Goal: Check status: Check status

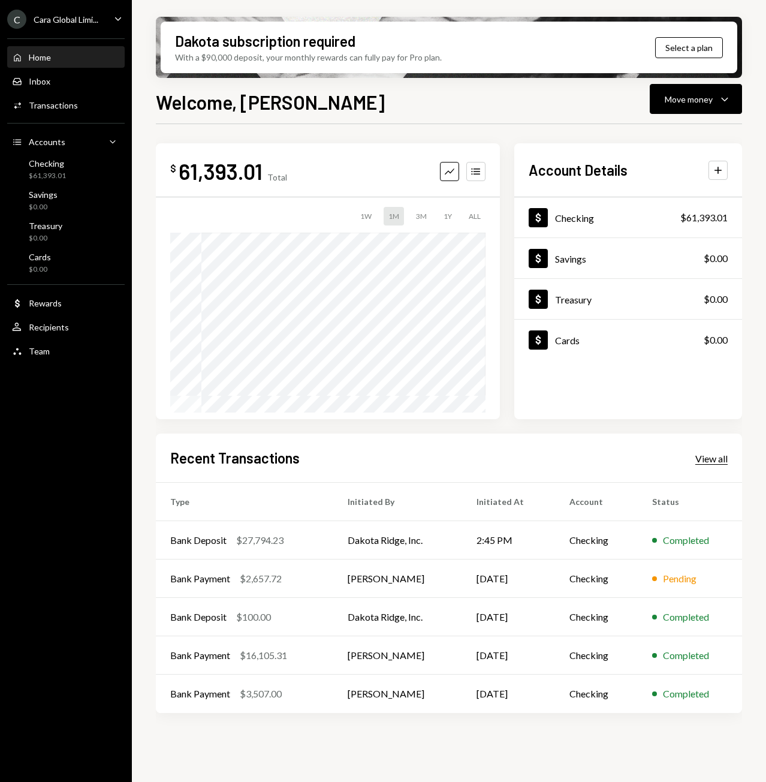
click at [699, 464] on div "View all" at bounding box center [712, 459] width 32 height 12
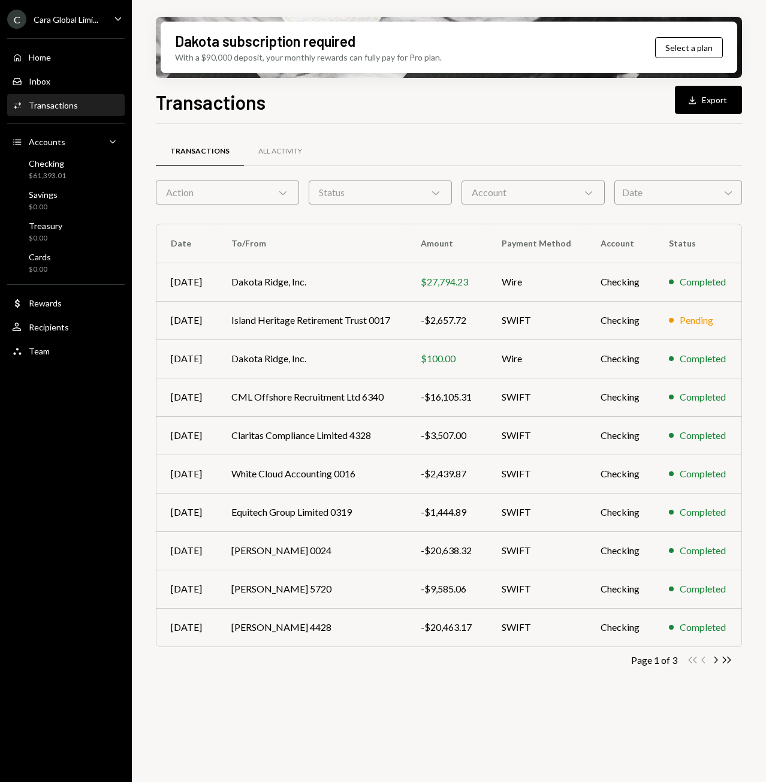
click at [112, 21] on icon "Caret Down" at bounding box center [118, 18] width 13 height 13
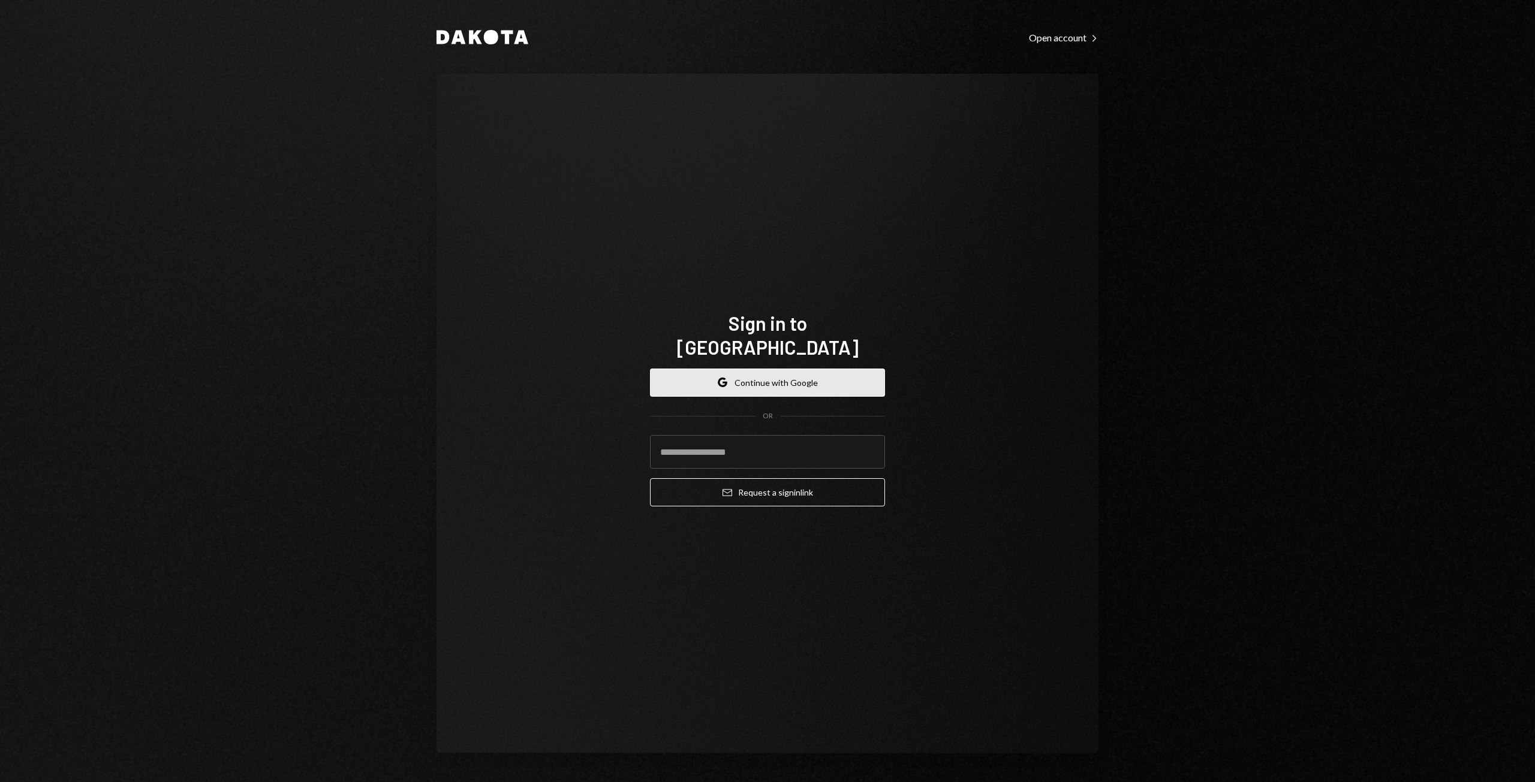
click at [731, 369] on button "Google Continue with Google" at bounding box center [767, 383] width 235 height 28
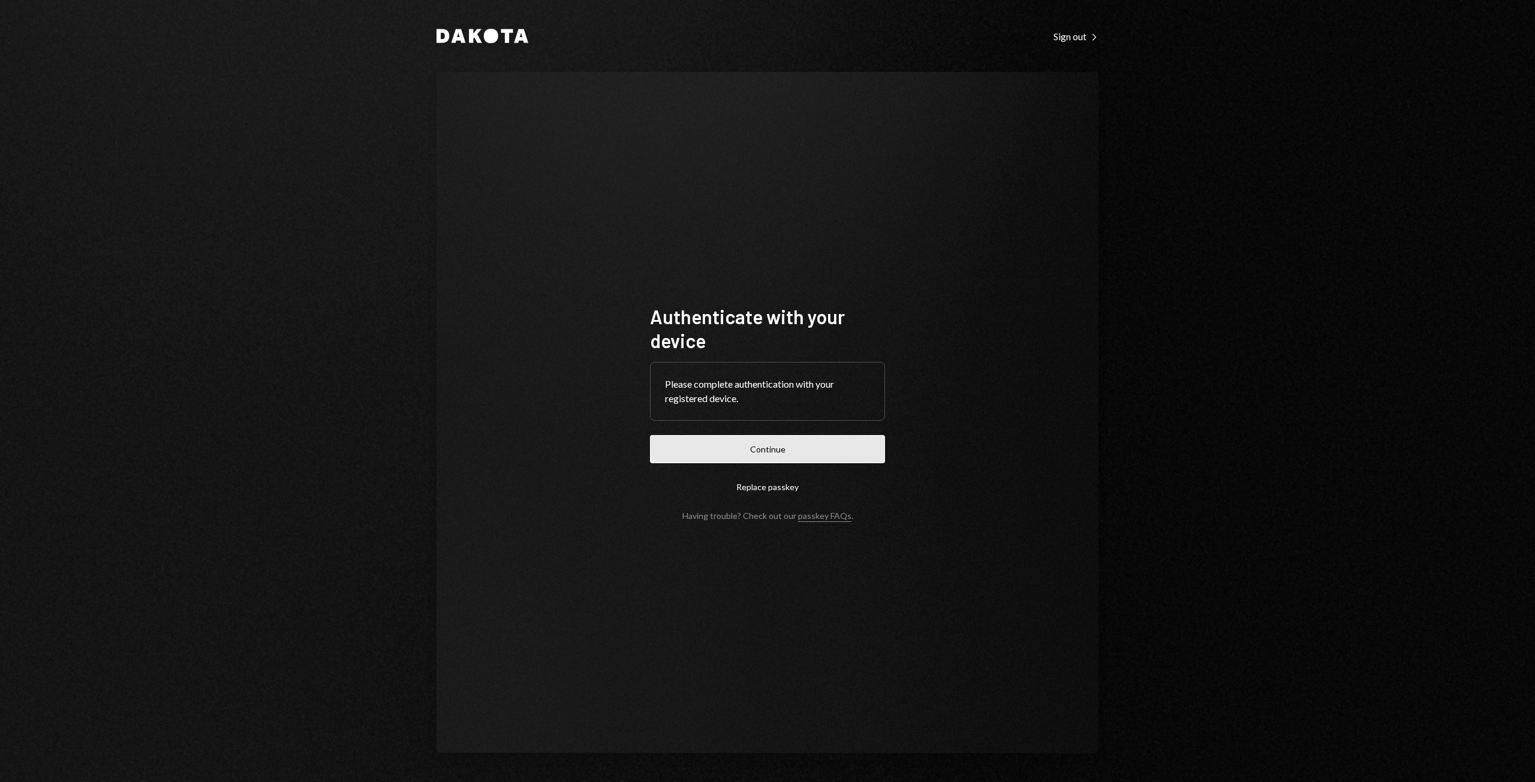
click at [768, 447] on button "Continue" at bounding box center [767, 449] width 235 height 28
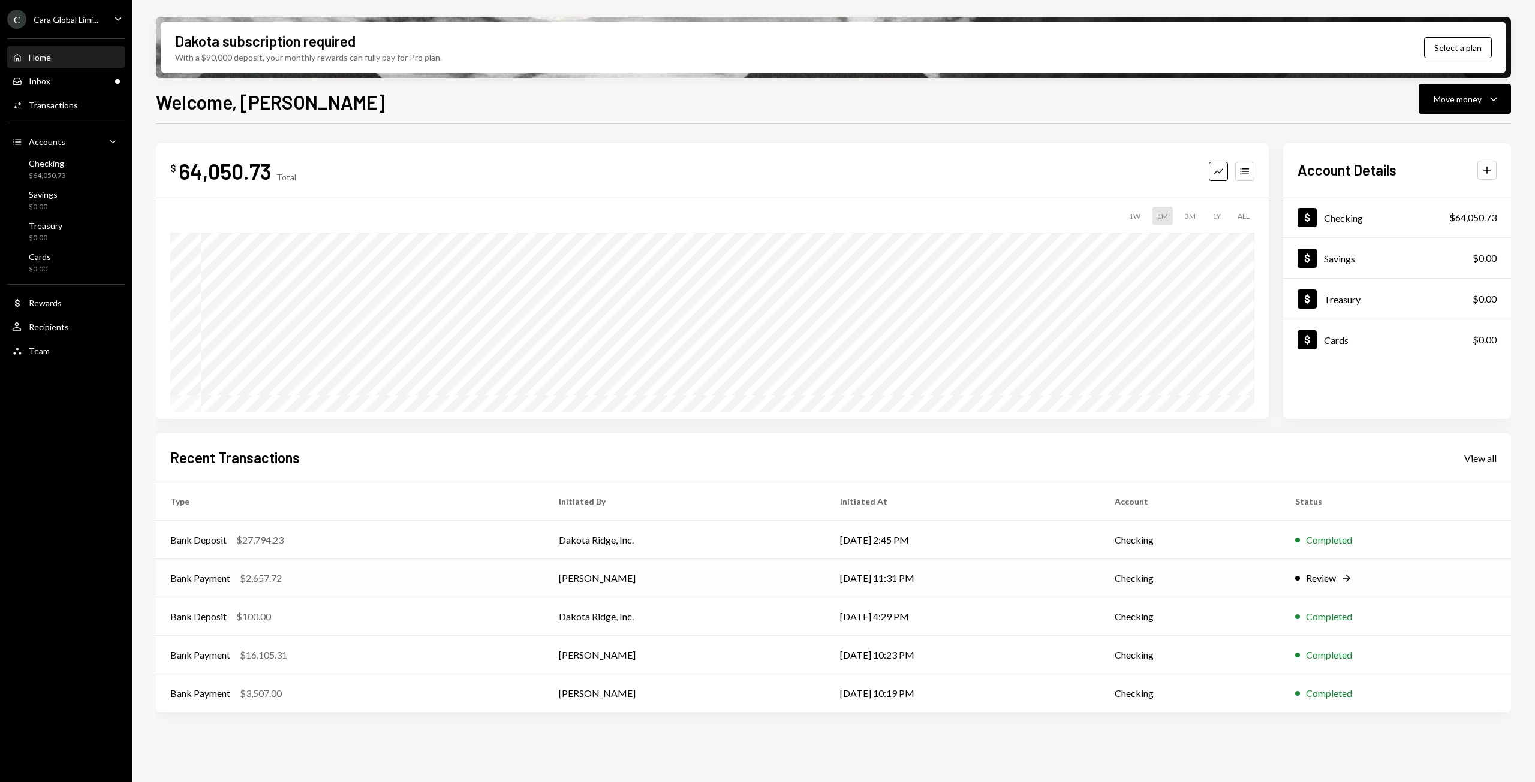
click at [1323, 577] on div "Review" at bounding box center [1321, 578] width 30 height 14
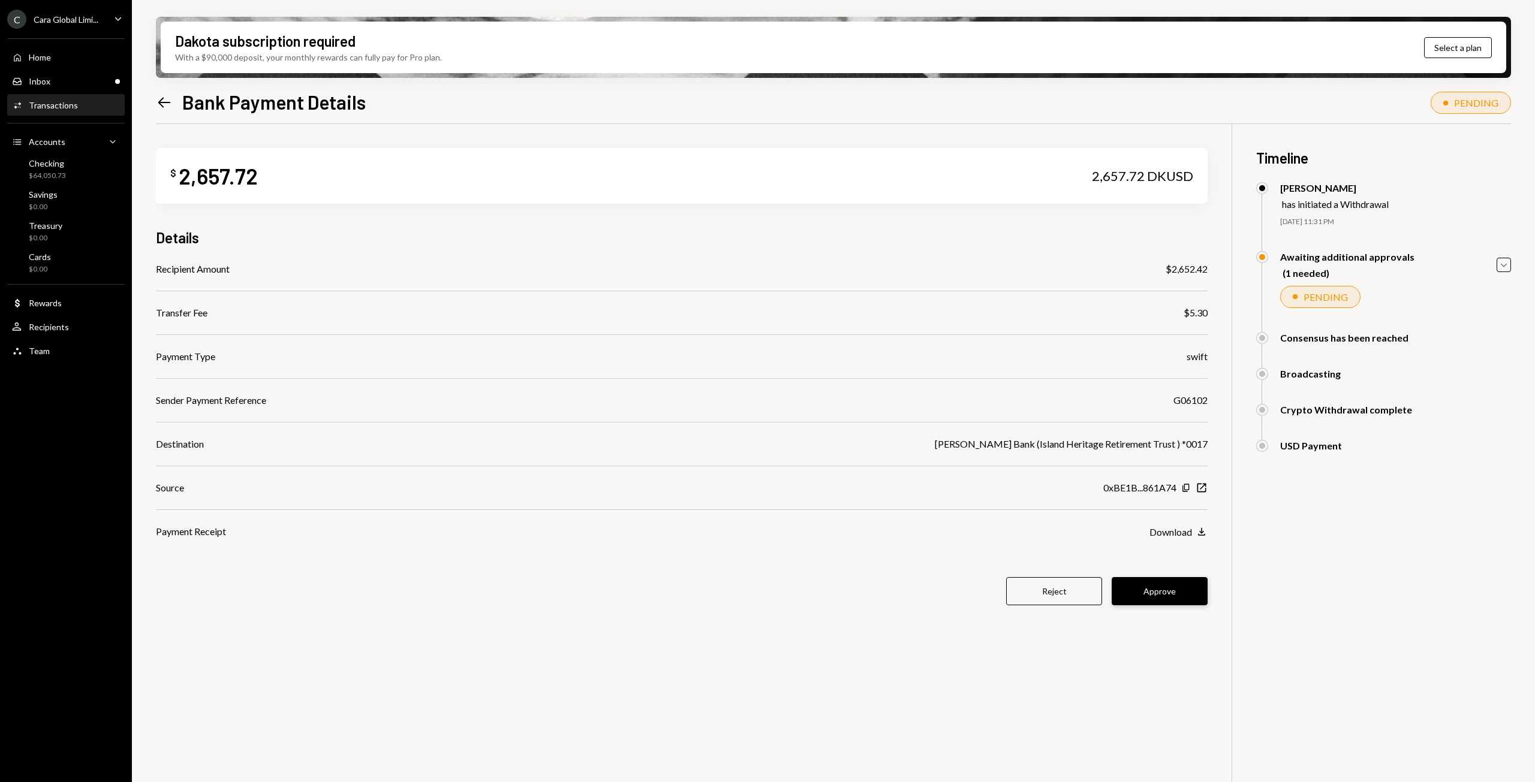
click at [1190, 596] on button "Approve" at bounding box center [1160, 591] width 96 height 28
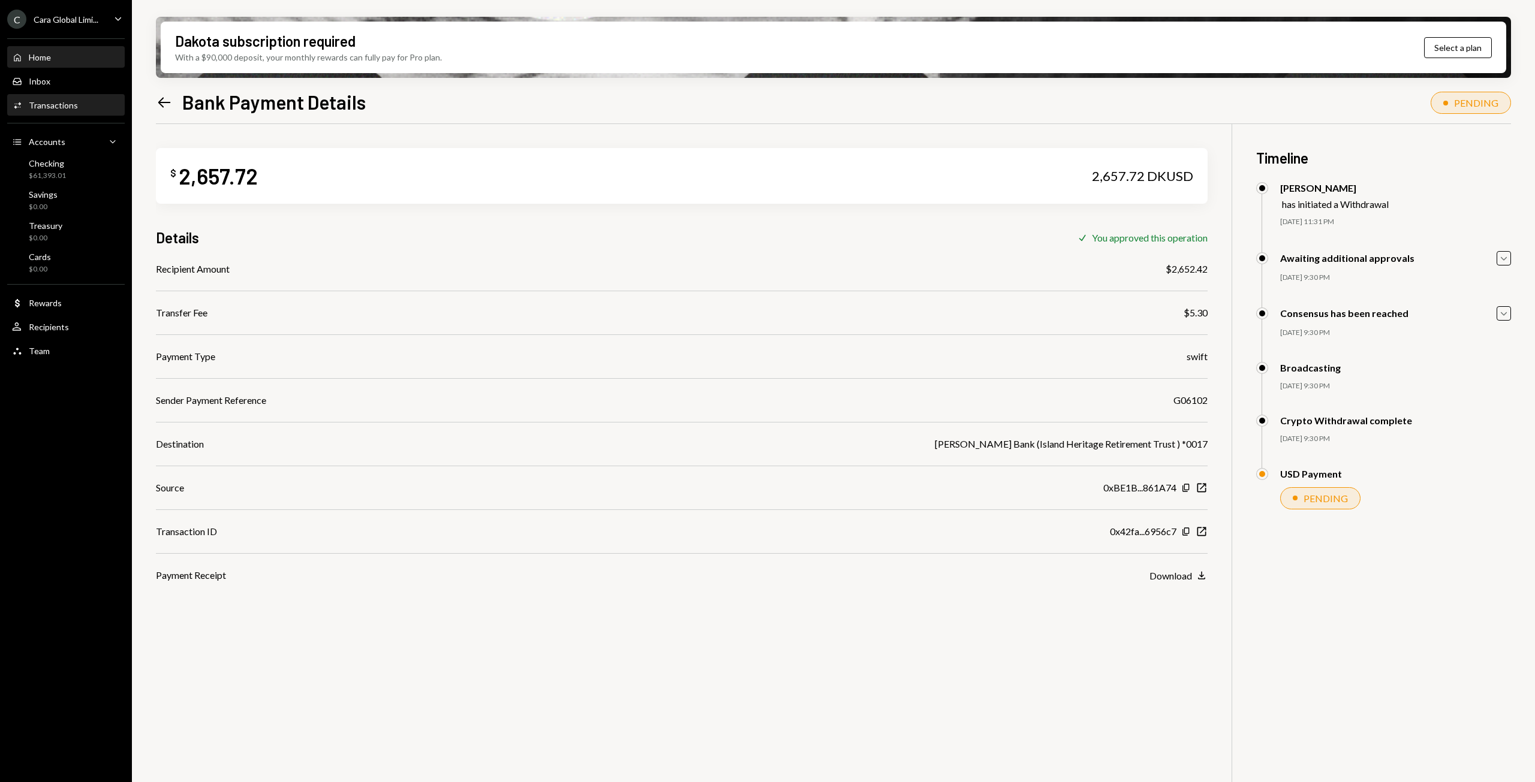
click at [65, 56] on div "Home Home" at bounding box center [66, 57] width 108 height 11
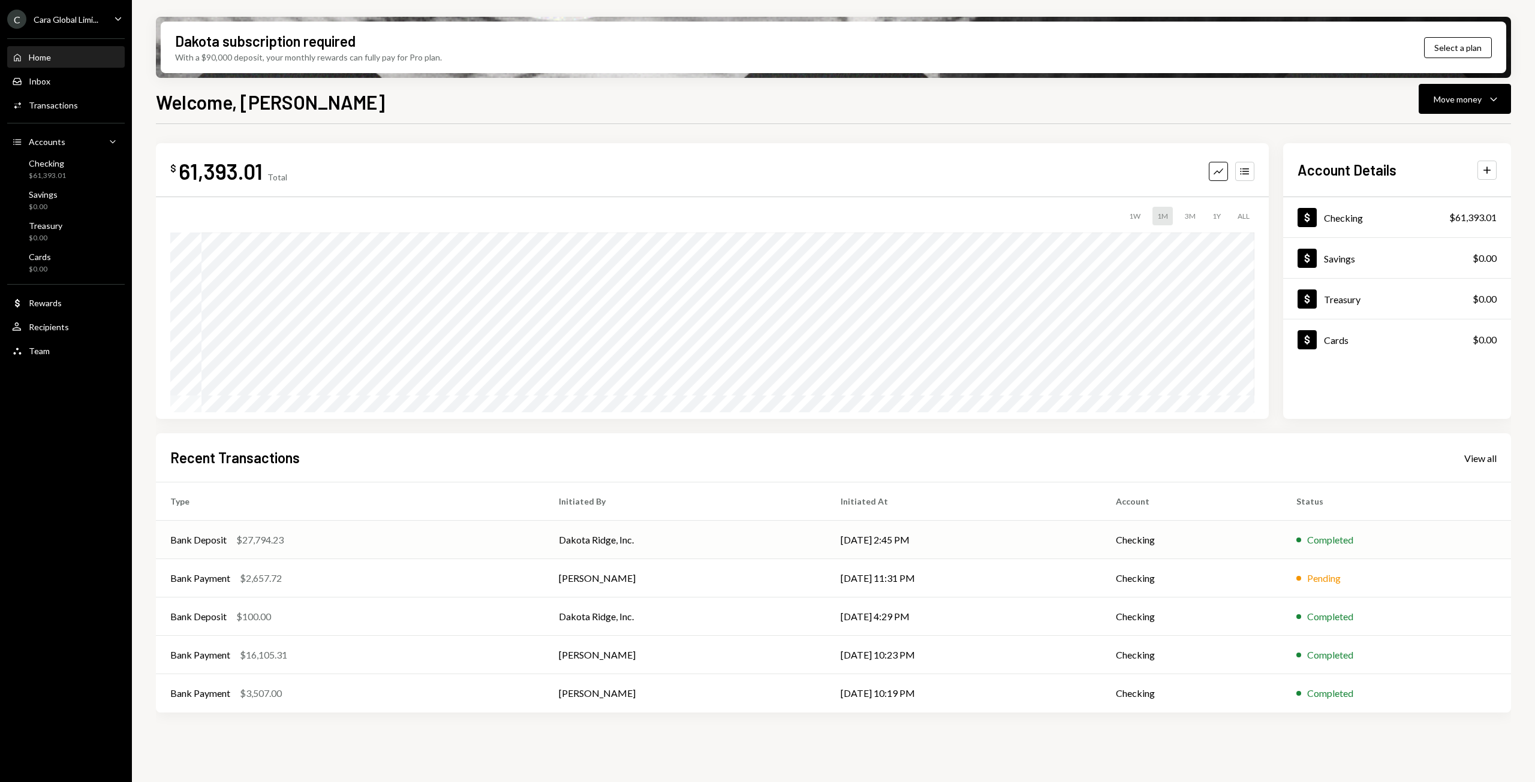
click at [613, 544] on td "Dakota Ridge, Inc." at bounding box center [685, 540] width 282 height 38
